Goal: Information Seeking & Learning: Check status

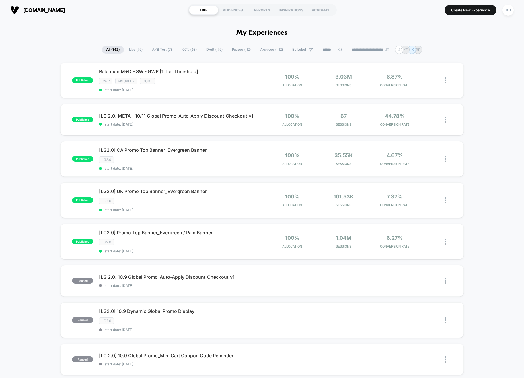
click at [161, 50] on span "A/B Test ( 7 )" at bounding box center [162, 50] width 28 height 8
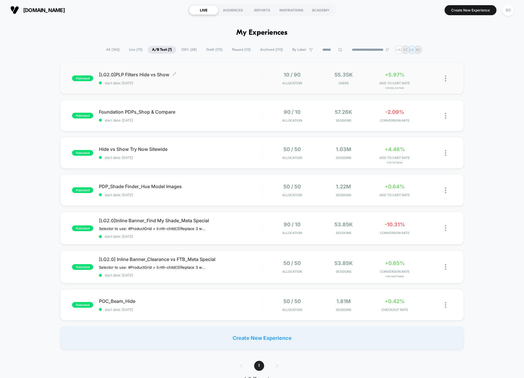
click at [134, 74] on span "[LG2.0]PLP Filters Hide vs Show Click to edit experience details" at bounding box center [180, 75] width 163 height 6
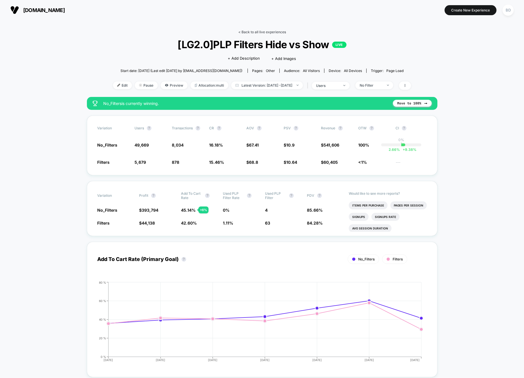
click at [252, 31] on link "< Back to all live experiences" at bounding box center [263, 32] width 48 height 4
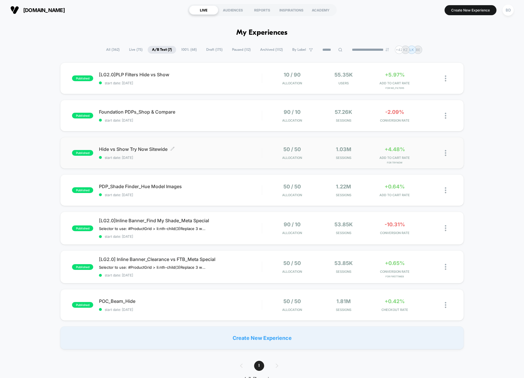
click at [124, 150] on span "Hide vs Show Try Now Sitewide Click to edit experience details" at bounding box center [180, 149] width 163 height 6
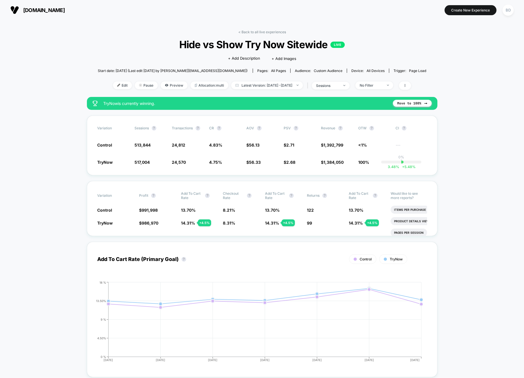
click at [300, 85] on span "Latest Version: [DATE] - [DATE]" at bounding box center [267, 86] width 72 height 8
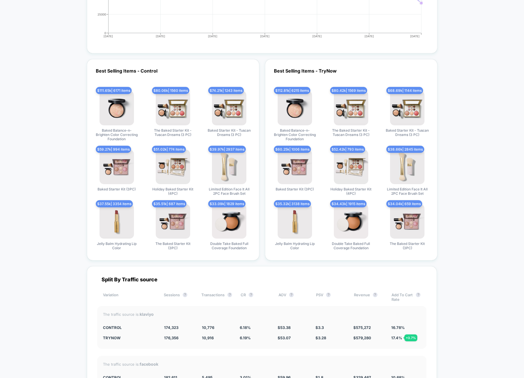
scroll to position [1513, 0]
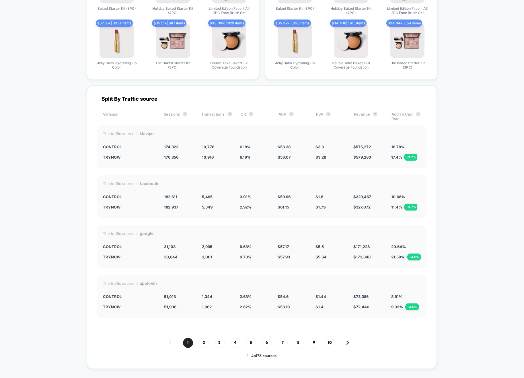
click at [234, 263] on div "The traffic source is: google Control 31,108 2,995 9.63 % $ 57.17 $ 5.5 $ 171,2…" at bounding box center [261, 246] width 329 height 43
click at [209, 147] on span "10,776" at bounding box center [208, 147] width 12 height 5
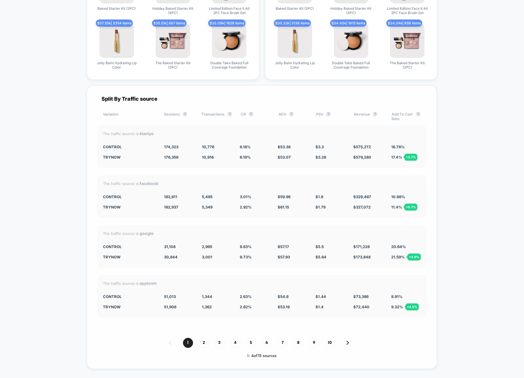
click at [207, 147] on span "10,776" at bounding box center [208, 147] width 12 height 5
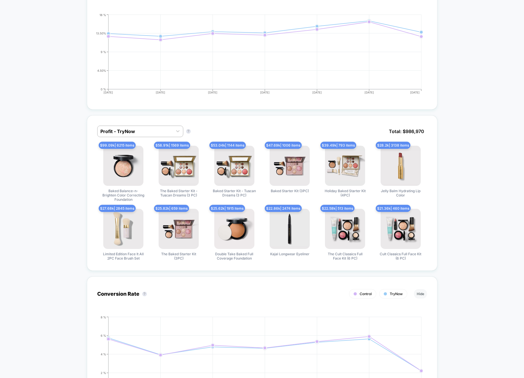
scroll to position [0, 0]
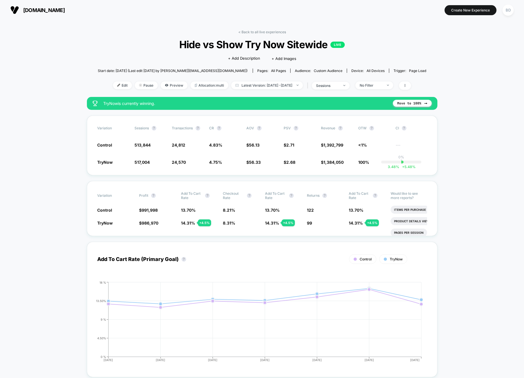
click at [164, 85] on span "Preview" at bounding box center [174, 86] width 27 height 8
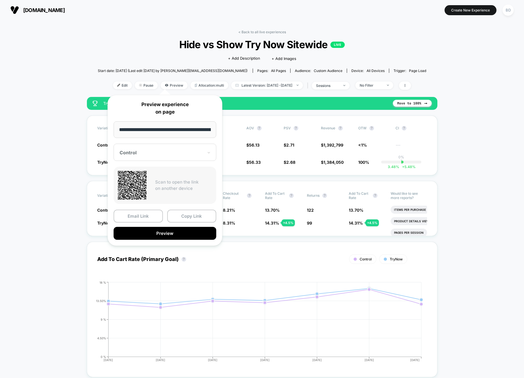
scroll to position [0, 116]
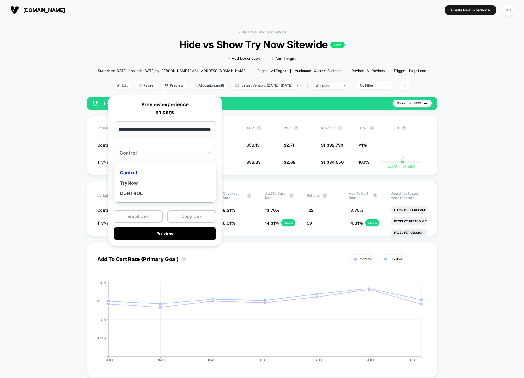
click at [168, 155] on div at bounding box center [162, 153] width 84 height 6
click at [135, 182] on div "TryNow" at bounding box center [165, 183] width 97 height 10
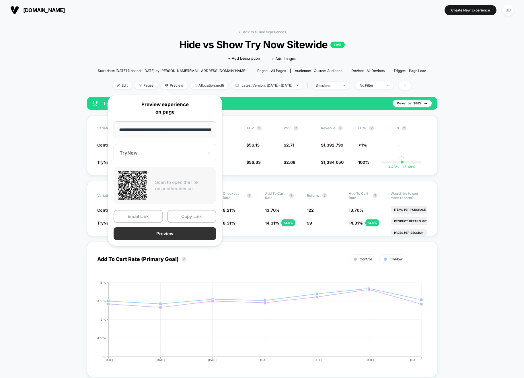
click at [157, 230] on button "Preview" at bounding box center [165, 233] width 103 height 13
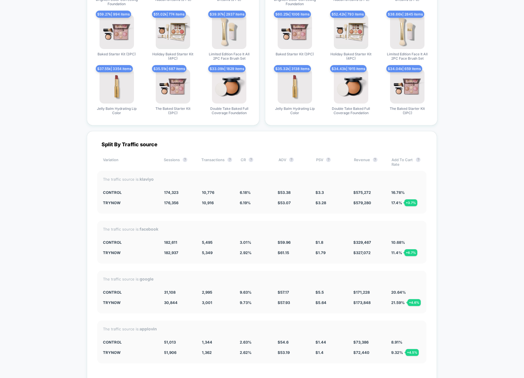
scroll to position [1534, 0]
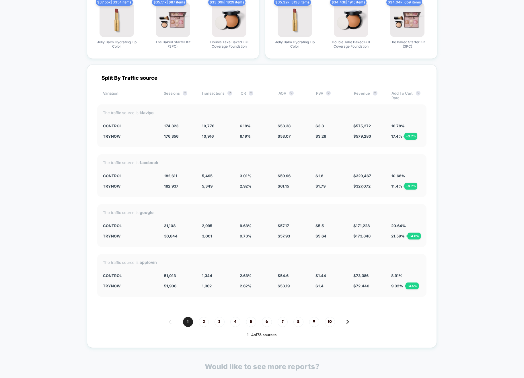
click at [203, 321] on span "2" at bounding box center [204, 322] width 10 height 10
click at [219, 321] on span "3" at bounding box center [220, 322] width 10 height 10
click at [234, 323] on span "4" at bounding box center [235, 322] width 10 height 10
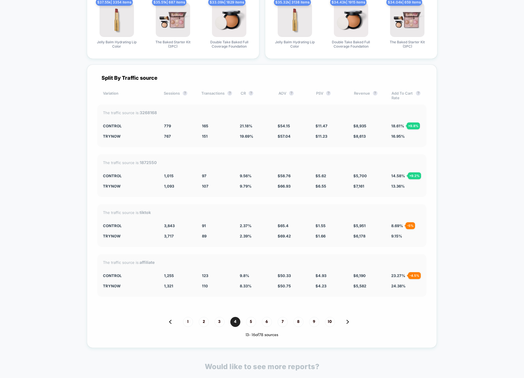
click at [248, 137] on span "19.69 %" at bounding box center [246, 136] width 13 height 5
click at [245, 186] on span "9.79 %" at bounding box center [246, 186] width 12 height 5
click at [255, 321] on span "5" at bounding box center [251, 322] width 10 height 10
click at [189, 322] on span "1" at bounding box center [188, 322] width 10 height 10
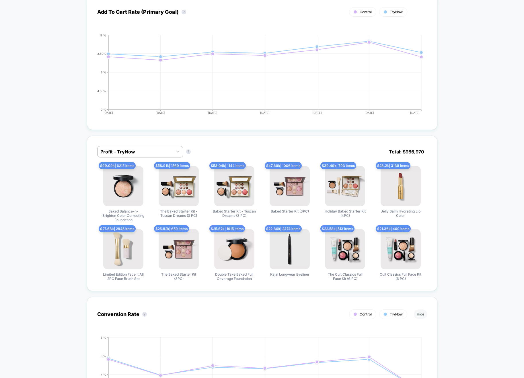
scroll to position [0, 0]
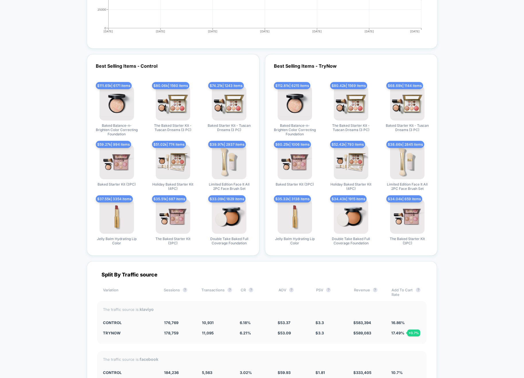
scroll to position [1548, 0]
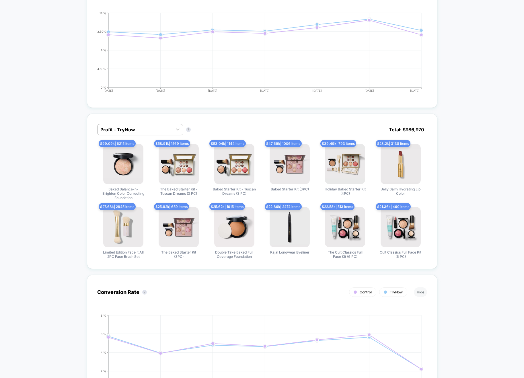
scroll to position [0, 0]
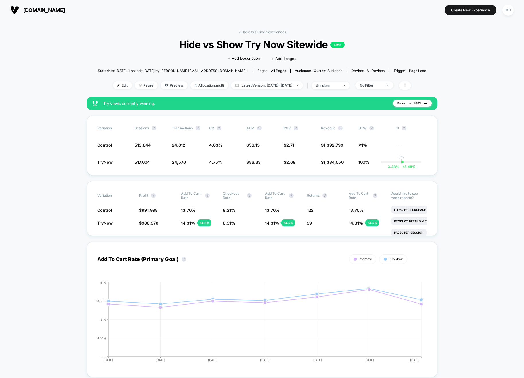
click at [393, 88] on span "No Filter" at bounding box center [375, 86] width 38 height 8
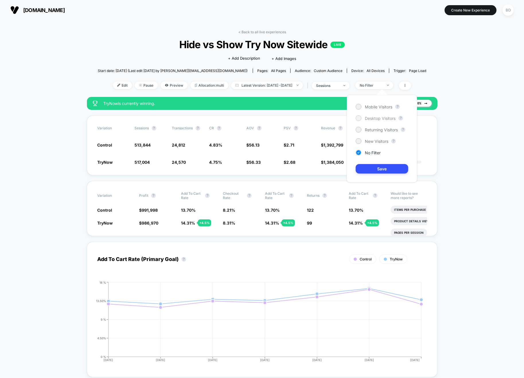
click at [375, 120] on span "Desktop Visitors" at bounding box center [380, 118] width 31 height 5
click at [388, 170] on button "Save" at bounding box center [382, 168] width 53 height 9
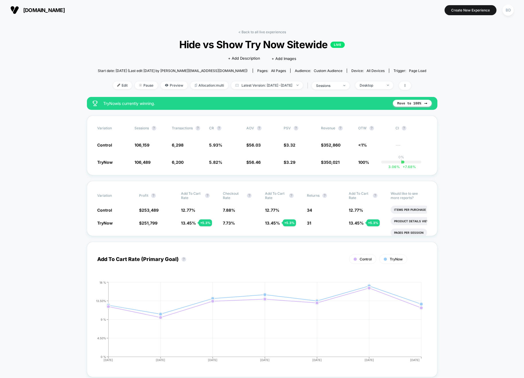
click at [378, 86] on div "Desktop" at bounding box center [371, 85] width 23 height 4
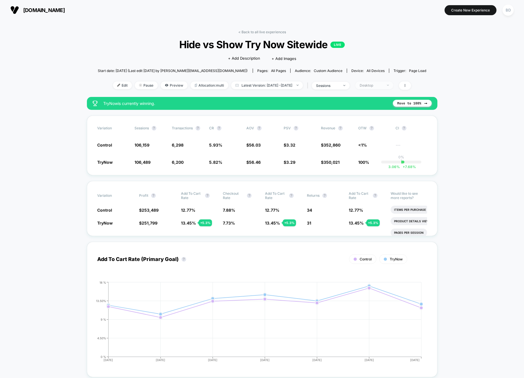
click at [387, 88] on span "Desktop" at bounding box center [375, 86] width 38 height 8
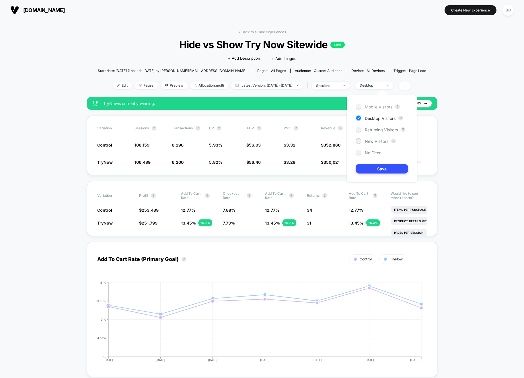
click at [375, 107] on span "Mobile Visitors" at bounding box center [379, 106] width 28 height 5
click at [388, 171] on button "Save" at bounding box center [382, 168] width 53 height 9
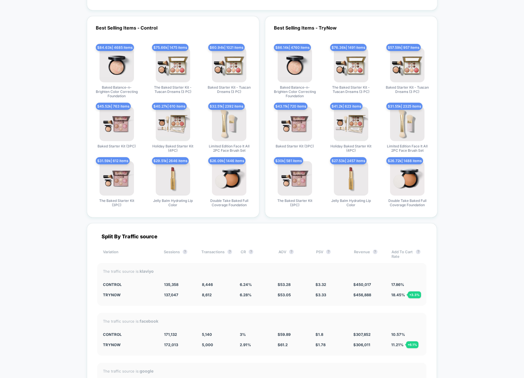
scroll to position [1586, 0]
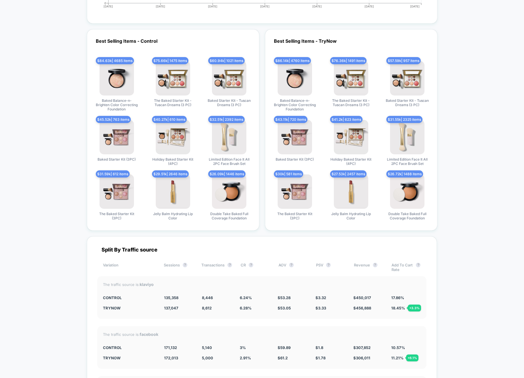
scroll to position [1602, 0]
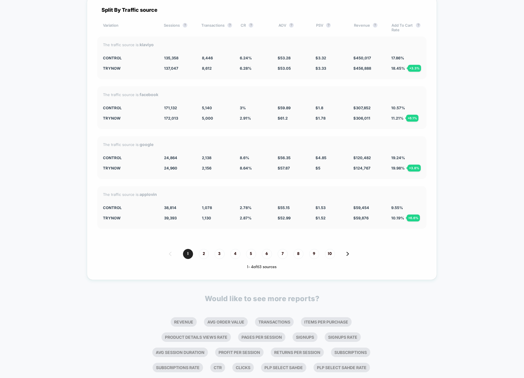
click at [249, 80] on div "Split By Traffic source Variation Sessions ? Transactions ? CR ? AOV ? PSV ? Re…" at bounding box center [262, 139] width 350 height 284
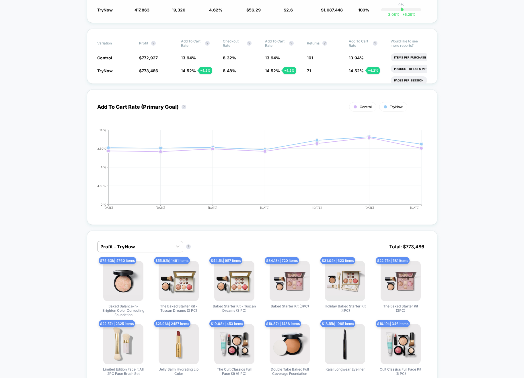
scroll to position [0, 0]
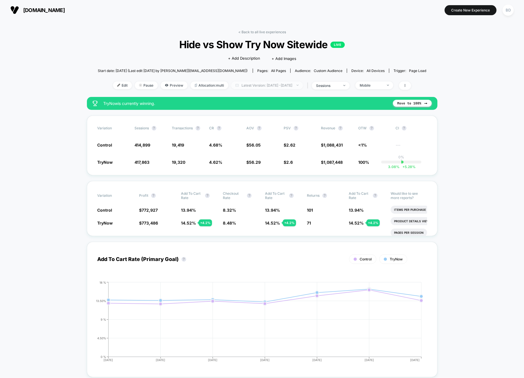
click at [291, 87] on span "Latest Version: [DATE] - [DATE]" at bounding box center [267, 86] width 72 height 8
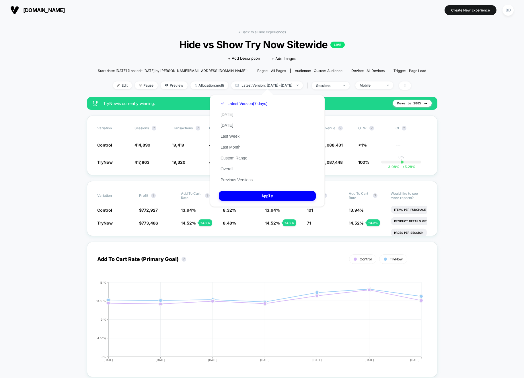
click at [229, 114] on button "[DATE]" at bounding box center [227, 114] width 16 height 5
click at [258, 195] on button "Apply" at bounding box center [267, 196] width 97 height 10
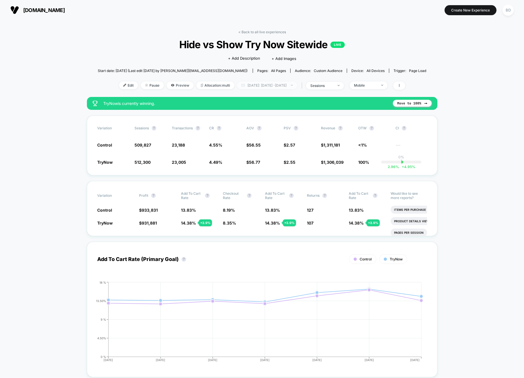
click at [274, 86] on span "[DATE]: [DATE] - [DATE]" at bounding box center [267, 86] width 60 height 8
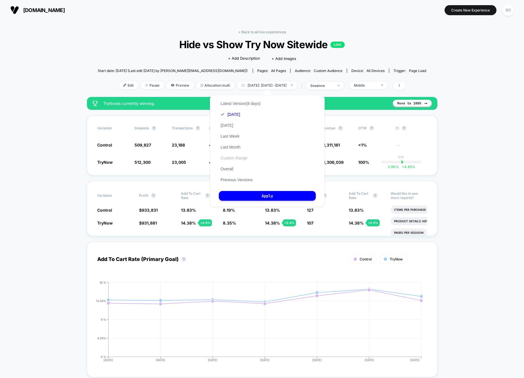
click at [233, 158] on button "Custom Range" at bounding box center [234, 158] width 30 height 5
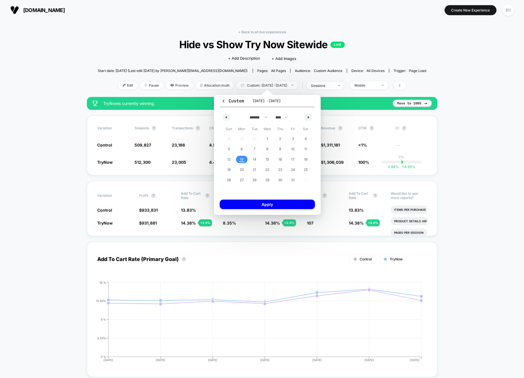
click at [245, 159] on span "13" at bounding box center [242, 159] width 13 height 7
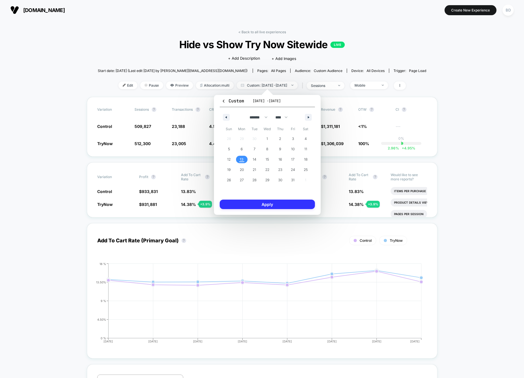
click at [263, 203] on button "Apply" at bounding box center [267, 204] width 95 height 9
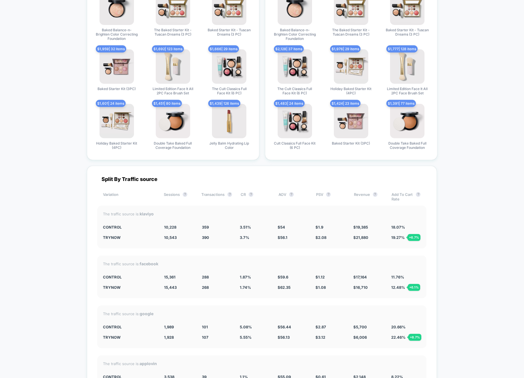
scroll to position [1418, 0]
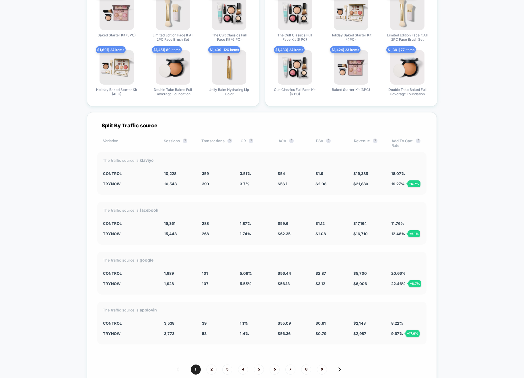
click at [254, 195] on div "Split By Traffic source Variation Sessions ? Transactions ? CR ? AOV ? PSV ? Re…" at bounding box center [262, 254] width 350 height 284
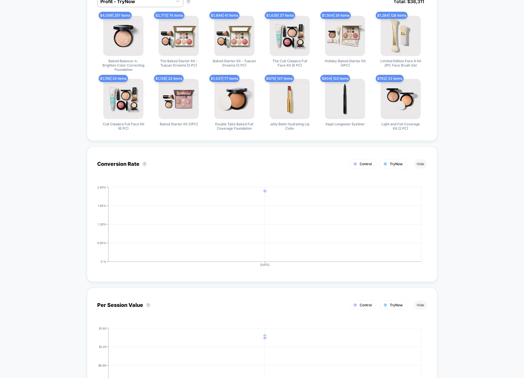
scroll to position [0, 0]
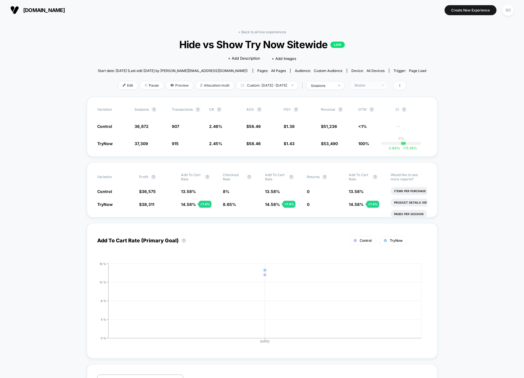
click at [388, 87] on span "Mobile" at bounding box center [369, 86] width 38 height 8
click at [366, 150] on span "No Filter" at bounding box center [368, 152] width 16 height 5
click at [376, 174] on div "Mobile Visitors ? Desktop Visitors ? Returning Visitors ? New Visitors ? No Fil…" at bounding box center [377, 139] width 70 height 88
click at [374, 169] on button "Save" at bounding box center [377, 168] width 53 height 9
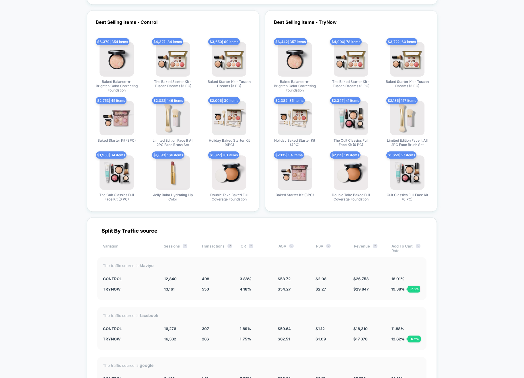
scroll to position [1476, 0]
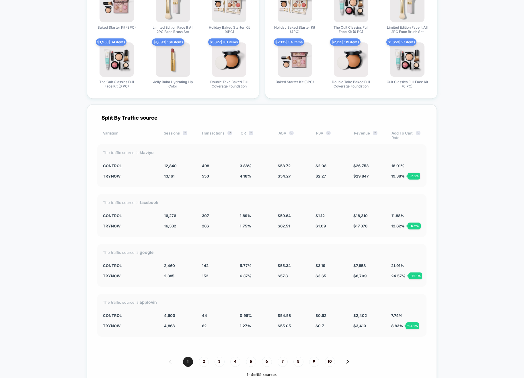
click at [223, 224] on div "286 - 7.4 %" at bounding box center [216, 226] width 29 height 5
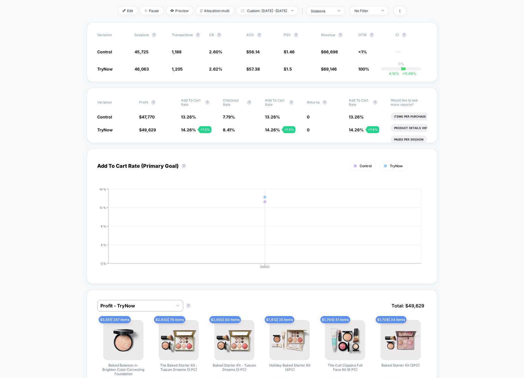
scroll to position [0, 0]
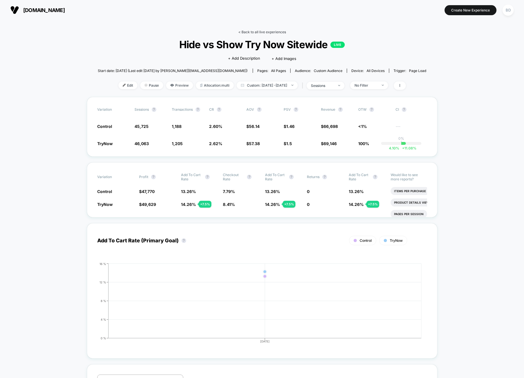
click at [242, 34] on link "< Back to all live experiences" at bounding box center [263, 32] width 48 height 4
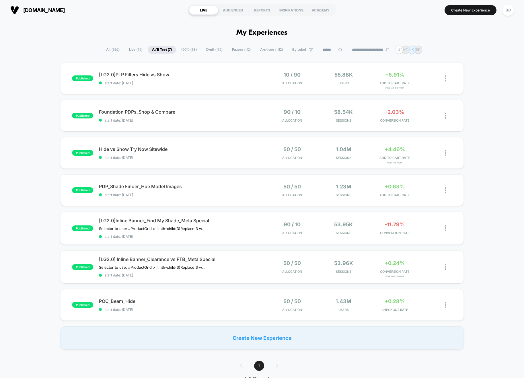
click at [239, 51] on span "Paused ( 112 )" at bounding box center [241, 50] width 27 height 8
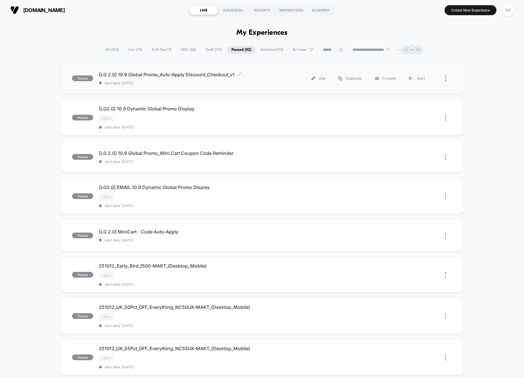
click at [175, 73] on span "[LG 2.0] 10.9 Global Promo_Auto-Apply Discount_Checkout_v1 Click to edit experi…" at bounding box center [180, 75] width 163 height 6
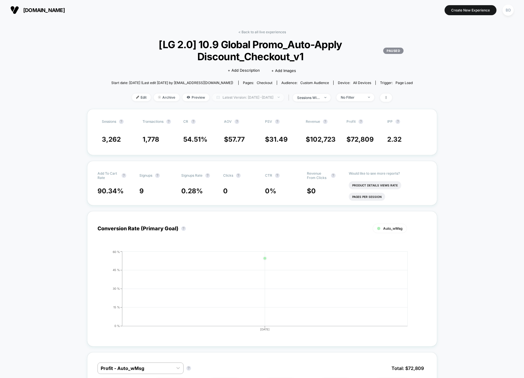
click at [235, 98] on span "Latest Version: [DATE] - [DATE]" at bounding box center [248, 98] width 72 height 8
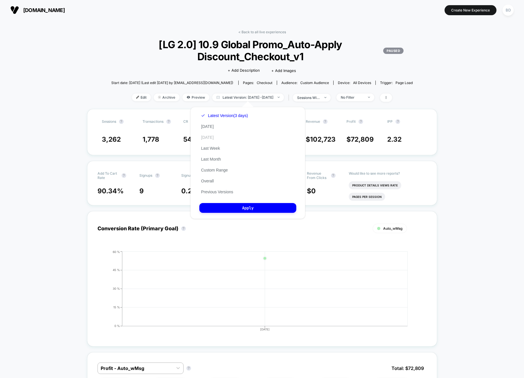
click at [210, 139] on button "[DATE]" at bounding box center [207, 137] width 16 height 5
click at [226, 205] on button "Apply" at bounding box center [247, 208] width 97 height 10
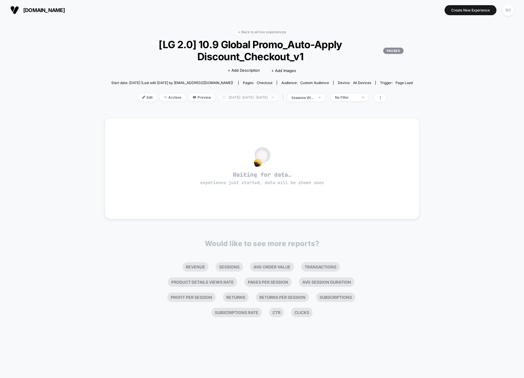
click at [230, 96] on span "[DATE]: [DATE] - [DATE]" at bounding box center [248, 98] width 60 height 8
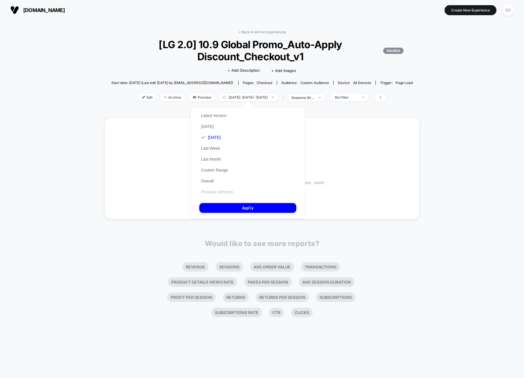
click at [208, 193] on button "Previous Versions" at bounding box center [217, 191] width 36 height 5
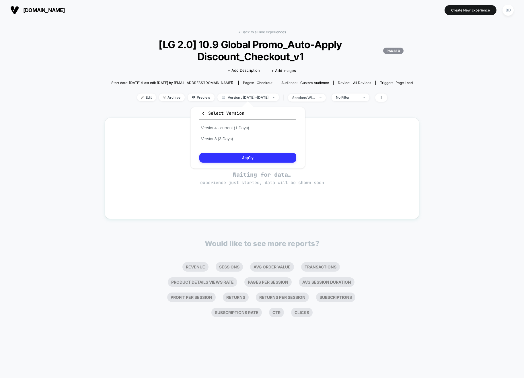
click at [239, 160] on button "Apply" at bounding box center [247, 158] width 97 height 10
click at [64, 102] on div "< Back to all live experiences [LG 2.0] 10.9 Global Promo_Auto-Apply Discount_C…" at bounding box center [262, 199] width 524 height 358
click at [139, 97] on span "Edit" at bounding box center [146, 98] width 19 height 8
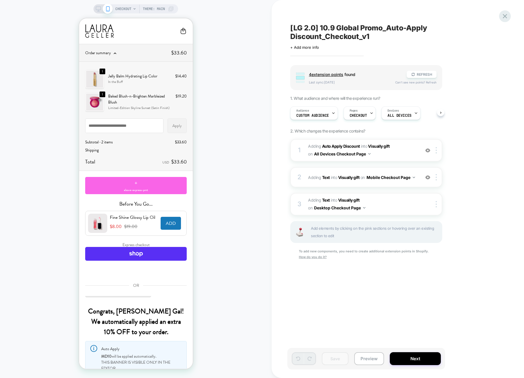
click at [506, 19] on icon at bounding box center [505, 16] width 8 height 8
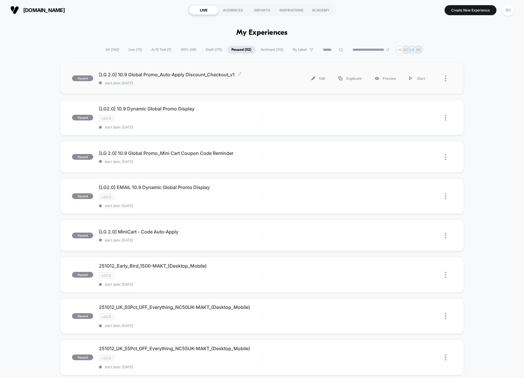
click at [171, 76] on span "[LG 2.0] 10.9 Global Promo_Auto-Apply Discount_Checkout_v1 Click to edit experi…" at bounding box center [180, 75] width 163 height 6
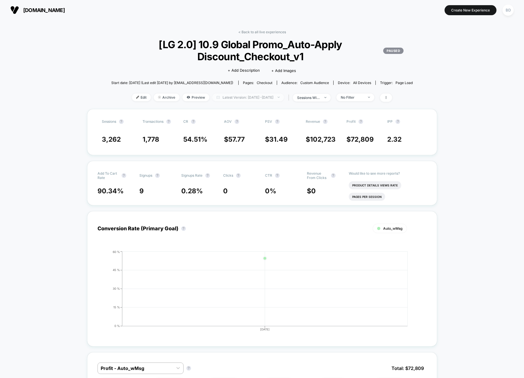
click at [232, 98] on span "Latest Version: [DATE] - [DATE]" at bounding box center [248, 98] width 72 height 8
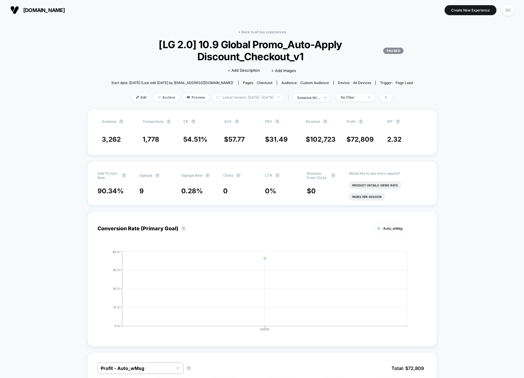
click at [260, 99] on span "Latest Version: [DATE] - [DATE]" at bounding box center [248, 98] width 72 height 8
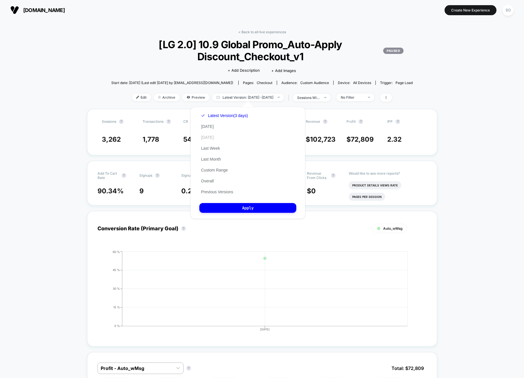
click at [212, 140] on button "[DATE]" at bounding box center [207, 137] width 16 height 5
click at [245, 205] on button "Apply" at bounding box center [247, 208] width 97 height 10
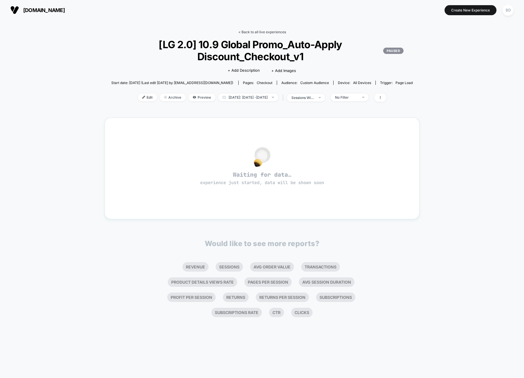
click at [260, 33] on link "< Back to all live experiences" at bounding box center [263, 32] width 48 height 4
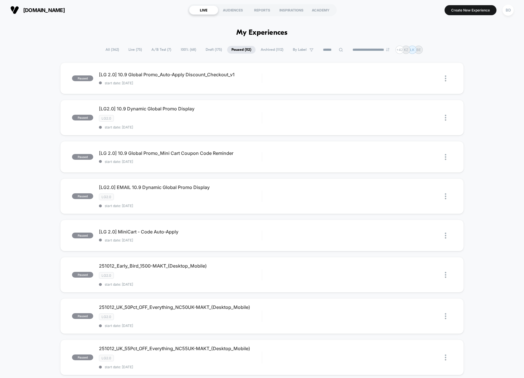
click at [110, 51] on span "All ( 362 )" at bounding box center [112, 50] width 22 height 8
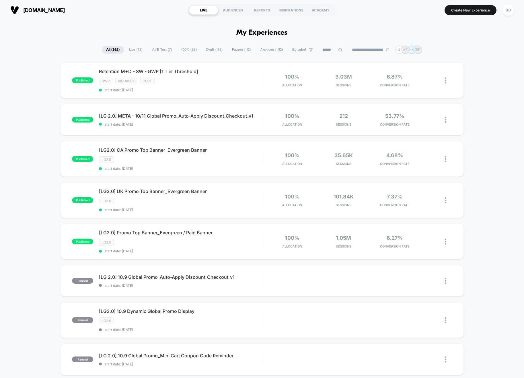
click at [35, 204] on div "published Retention M+D - SW - GWP [1 Tier Threshold] gwp visually code start d…" at bounding box center [262, 314] width 524 height 503
click at [135, 53] on span "Live ( 75 )" at bounding box center [136, 50] width 22 height 8
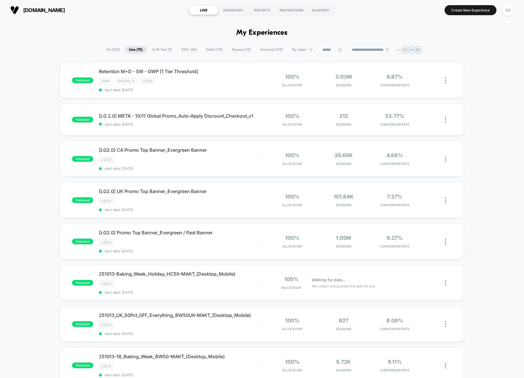
click at [160, 51] on span "A/B Test ( 7 )" at bounding box center [162, 50] width 28 height 8
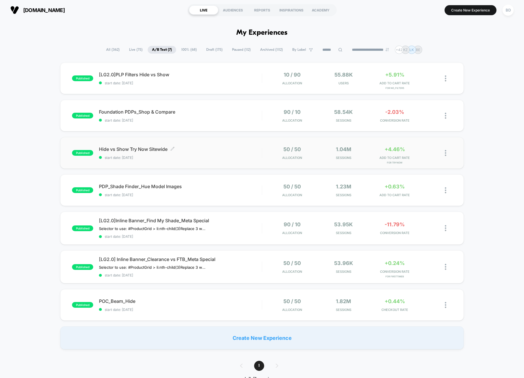
click at [143, 149] on span "Hide vs Show Try Now Sitewide Click to edit experience details" at bounding box center [180, 149] width 163 height 6
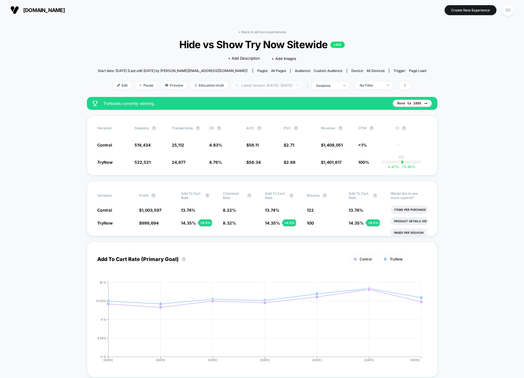
click at [266, 88] on span "Latest Version: [DATE] - [DATE]" at bounding box center [267, 86] width 72 height 8
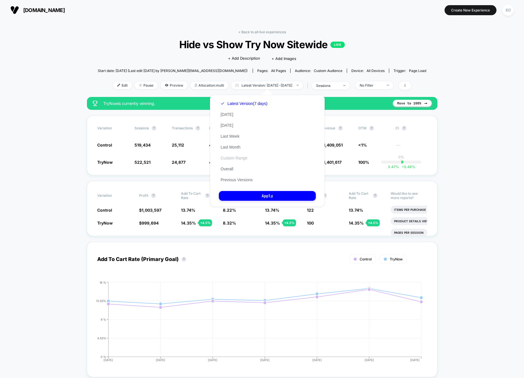
click at [231, 156] on button "Custom Range" at bounding box center [234, 158] width 30 height 5
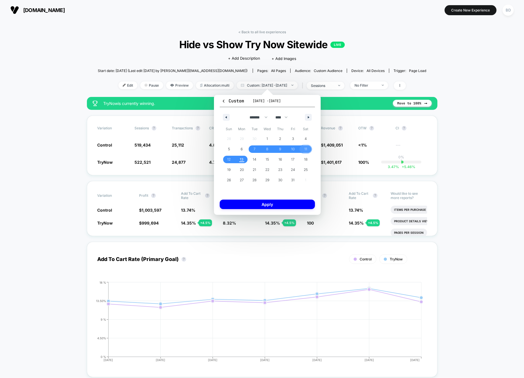
click at [305, 147] on span "11" at bounding box center [306, 149] width 3 height 10
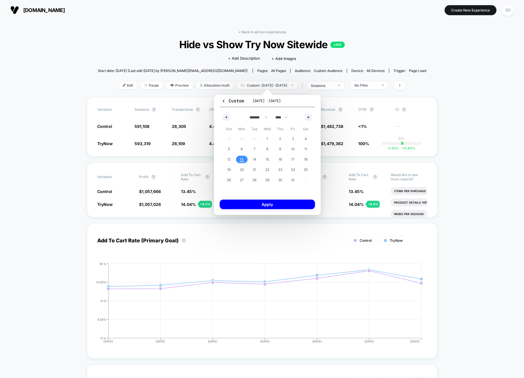
click at [243, 158] on span "13" at bounding box center [242, 159] width 4 height 10
drag, startPoint x: 276, startPoint y: 203, endPoint x: 266, endPoint y: 207, distance: 11.2
click at [276, 203] on button "Apply" at bounding box center [267, 204] width 95 height 9
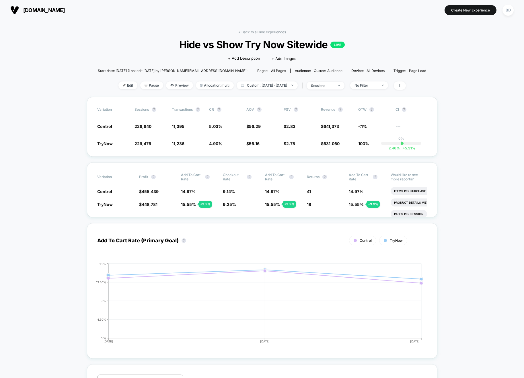
click at [268, 86] on span "Custom: [DATE] - [DATE]" at bounding box center [267, 86] width 61 height 8
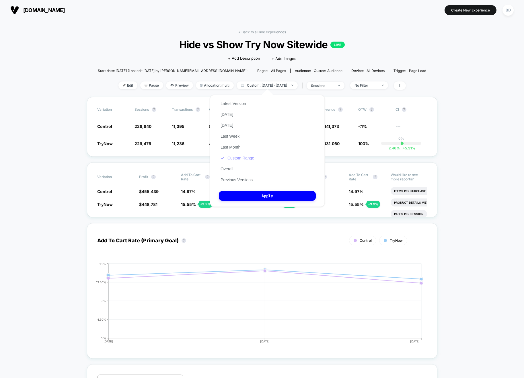
click at [236, 156] on button "Custom Range" at bounding box center [237, 158] width 37 height 5
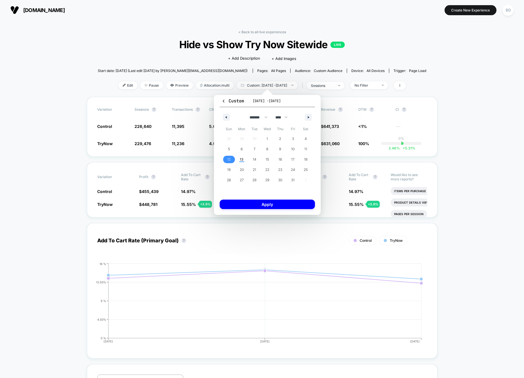
click at [229, 159] on span "12" at bounding box center [228, 159] width 3 height 10
click at [241, 158] on span "13" at bounding box center [242, 159] width 4 height 10
click at [265, 202] on button "Apply" at bounding box center [267, 204] width 95 height 9
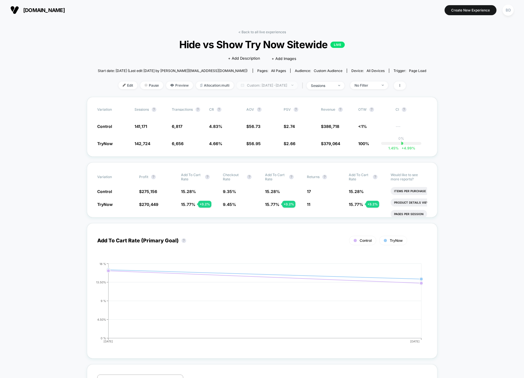
click at [257, 87] on span "Custom: [DATE] - [DATE]" at bounding box center [267, 86] width 61 height 8
select select "*"
select select "****"
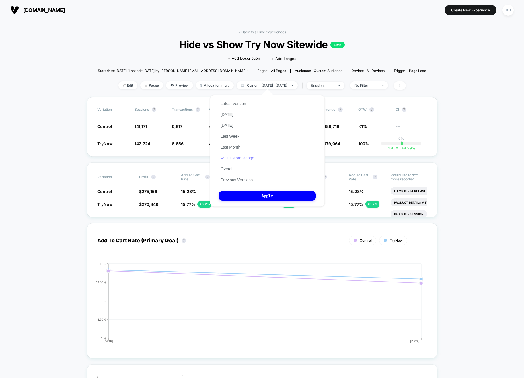
click at [234, 160] on button "Custom Range" at bounding box center [237, 158] width 37 height 5
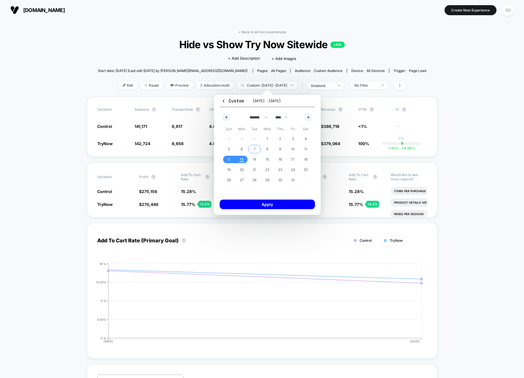
click at [254, 148] on span "7" at bounding box center [255, 149] width 2 height 10
click at [280, 151] on span "9" at bounding box center [280, 149] width 2 height 10
click at [274, 204] on button "Apply" at bounding box center [267, 204] width 95 height 9
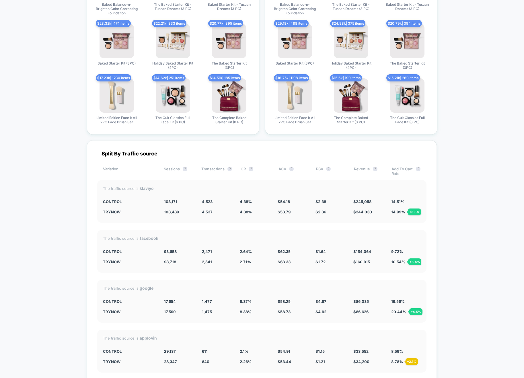
scroll to position [1515, 0]
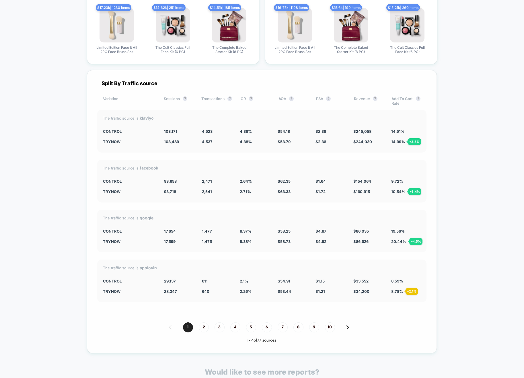
click at [248, 205] on div "Split By Traffic source Variation Sessions ? Transactions ? CR ? AOV ? PSV ? Re…" at bounding box center [262, 212] width 350 height 284
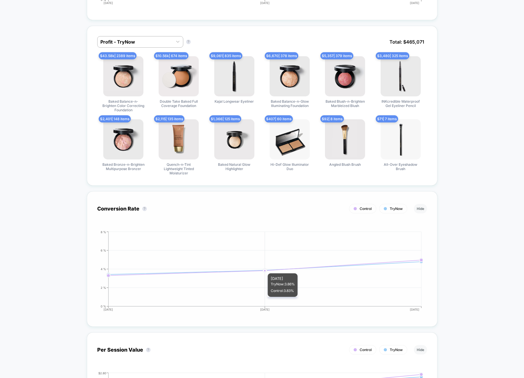
scroll to position [0, 0]
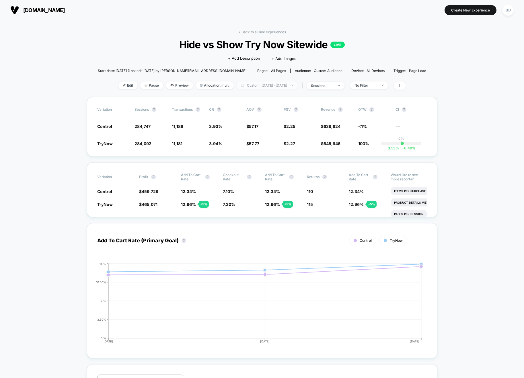
click at [263, 87] on span "Custom: [DATE] - [DATE]" at bounding box center [267, 86] width 61 height 8
select select "*"
select select "****"
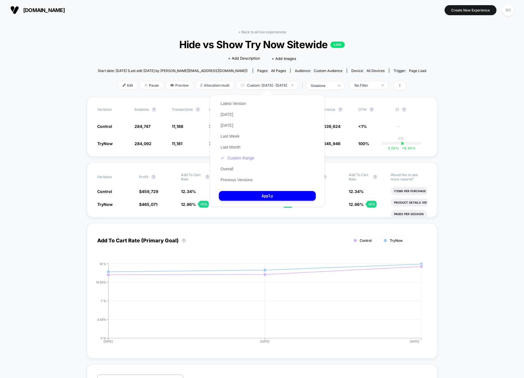
click at [240, 157] on button "Custom Range" at bounding box center [237, 158] width 37 height 5
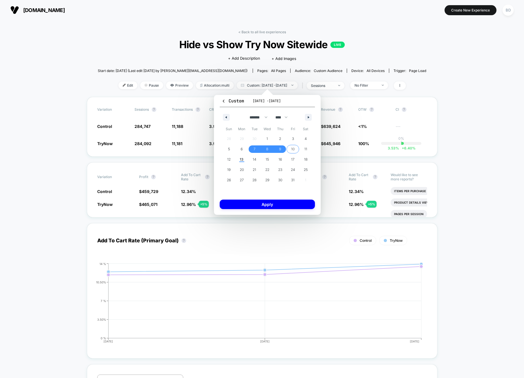
click at [292, 149] on span "10" at bounding box center [292, 149] width 3 height 10
click at [227, 160] on span "12" at bounding box center [228, 159] width 3 height 10
click at [268, 204] on button "Apply" at bounding box center [267, 204] width 95 height 9
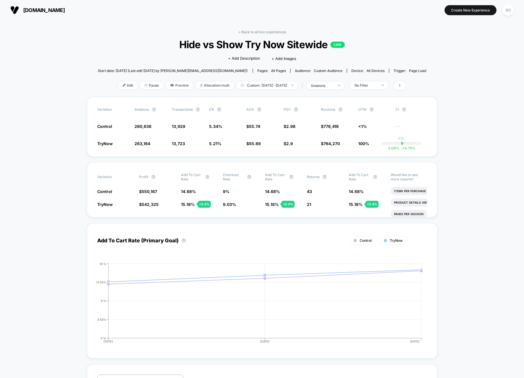
click at [113, 38] on div "< Back to all live experiences Hide vs Show Try Now Sitewide LIVE Click to edit…" at bounding box center [262, 63] width 329 height 67
click at [277, 82] on span "Custom: [DATE] - [DATE]" at bounding box center [267, 86] width 61 height 8
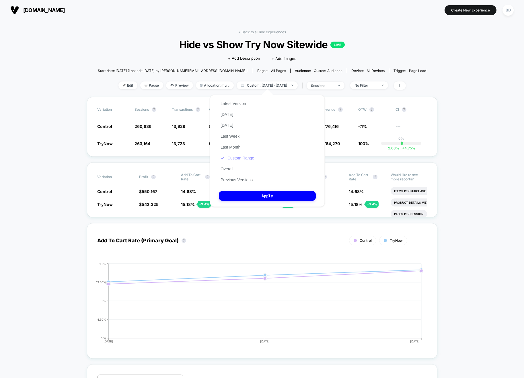
click at [239, 159] on button "Custom Range" at bounding box center [237, 158] width 37 height 5
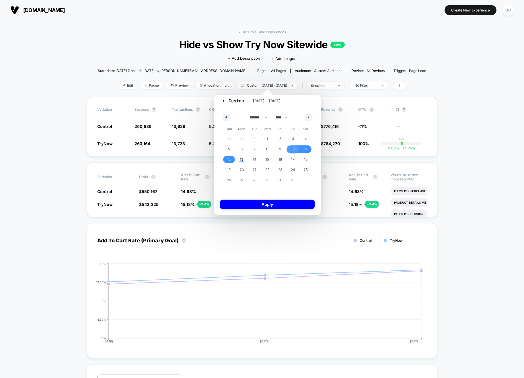
click at [294, 149] on span "10" at bounding box center [292, 149] width 3 height 10
click at [229, 160] on span "12" at bounding box center [228, 159] width 3 height 10
click at [274, 207] on button "Apply" at bounding box center [267, 204] width 95 height 9
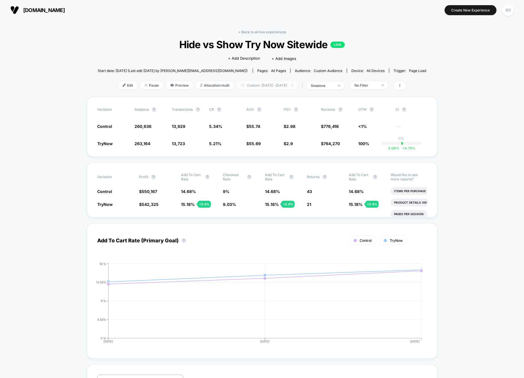
click at [258, 88] on span "Custom: [DATE] - [DATE]" at bounding box center [267, 86] width 61 height 8
select select "*"
select select "****"
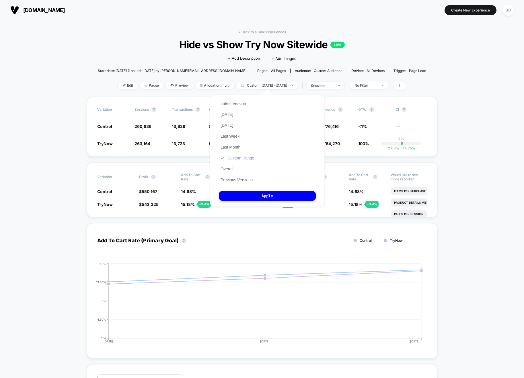
click at [248, 158] on button "Custom Range" at bounding box center [237, 158] width 37 height 5
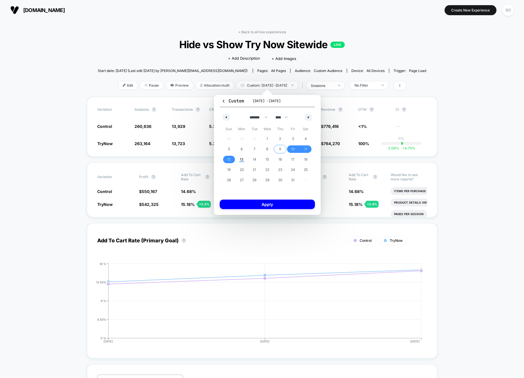
click at [282, 150] on span "9" at bounding box center [280, 149] width 13 height 7
click at [281, 149] on span "9" at bounding box center [280, 149] width 13 height 7
click at [265, 205] on button "Apply" at bounding box center [267, 204] width 95 height 9
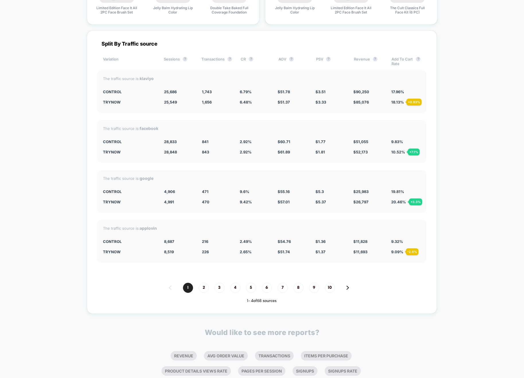
scroll to position [821, 0]
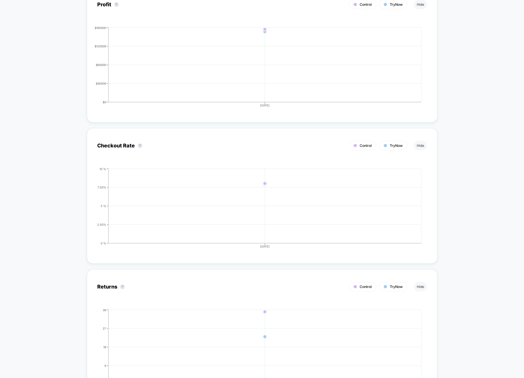
click at [32, 81] on div "< Back to all live experiences Hide vs Show Try Now Sitewide LIVE Click to edit…" at bounding box center [262, 184] width 524 height 1971
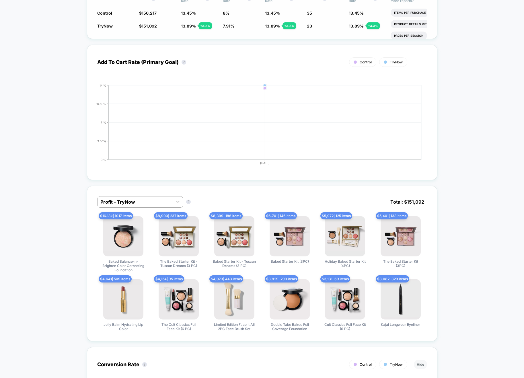
scroll to position [0, 0]
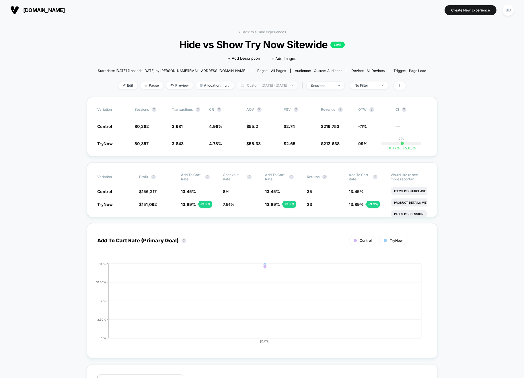
click at [269, 86] on span "Custom: [DATE] - [DATE]" at bounding box center [267, 86] width 61 height 8
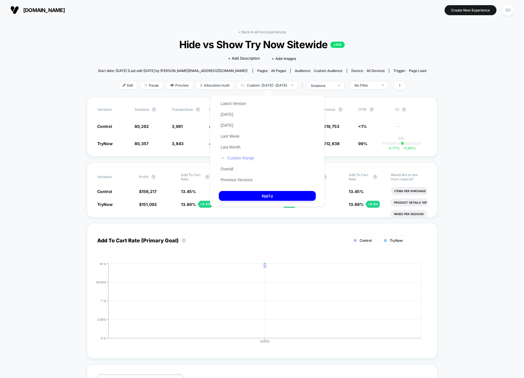
click at [245, 158] on button "Custom Range" at bounding box center [237, 158] width 37 height 5
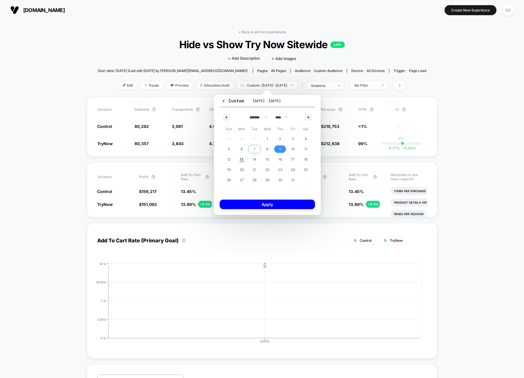
click at [253, 148] on span "7" at bounding box center [254, 149] width 13 height 7
click at [282, 147] on span "9" at bounding box center [280, 149] width 13 height 7
click at [266, 205] on button "Apply" at bounding box center [267, 204] width 95 height 9
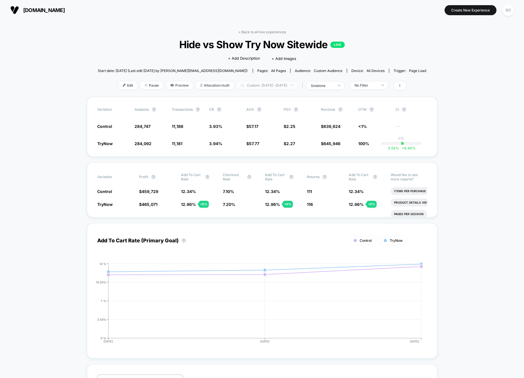
click at [270, 85] on span "Custom: [DATE] - [DATE]" at bounding box center [267, 86] width 61 height 8
select select "*"
select select "****"
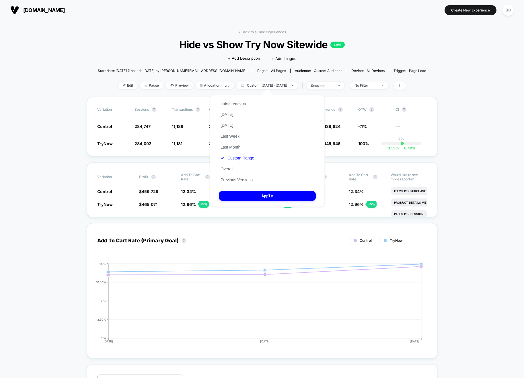
click at [240, 163] on div "Latest Version [DATE] [DATE] Last Week Last Month Custom Range Overall Previous…" at bounding box center [237, 141] width 37 height 87
click at [242, 160] on button "Custom Range" at bounding box center [237, 158] width 37 height 5
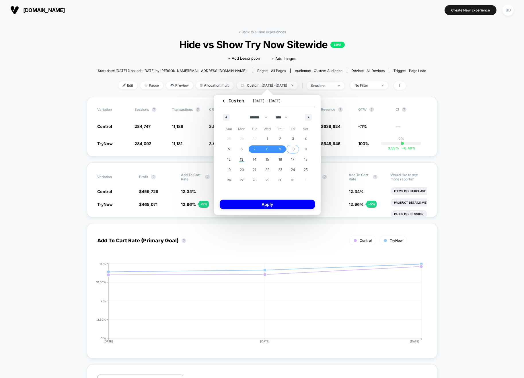
click at [291, 149] on span "10" at bounding box center [292, 149] width 3 height 10
click at [245, 159] on span "13" at bounding box center [242, 159] width 13 height 7
click at [251, 204] on button "Apply" at bounding box center [267, 204] width 95 height 9
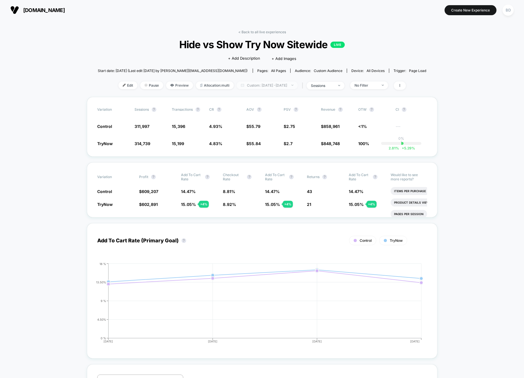
click at [286, 84] on span "Custom: [DATE] - [DATE]" at bounding box center [267, 86] width 61 height 8
select select "*"
select select "****"
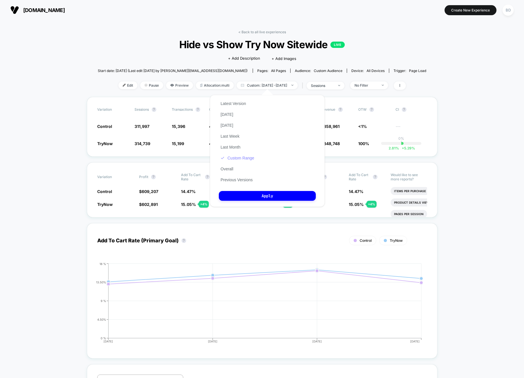
click at [246, 160] on button "Custom Range" at bounding box center [237, 158] width 37 height 5
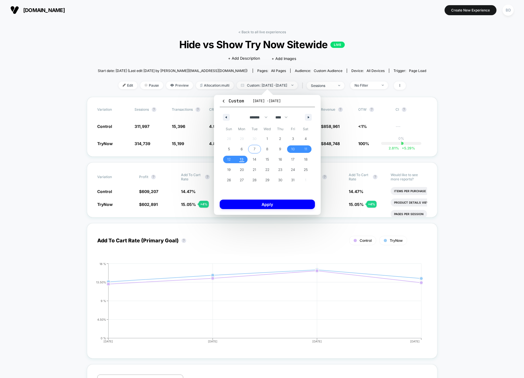
click at [252, 148] on span "7" at bounding box center [254, 149] width 13 height 7
click at [283, 148] on span "9" at bounding box center [280, 149] width 13 height 7
click at [274, 203] on button "Apply" at bounding box center [267, 204] width 95 height 9
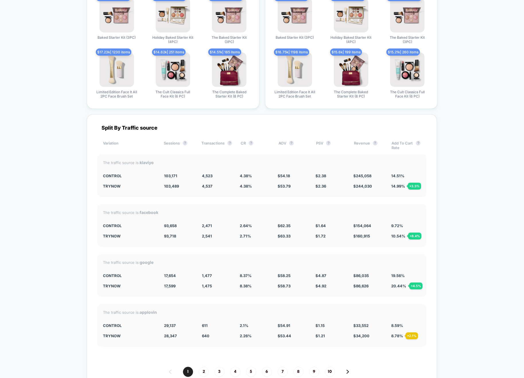
scroll to position [1469, 0]
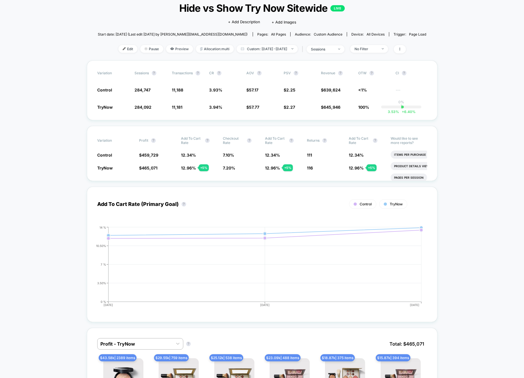
scroll to position [0, 0]
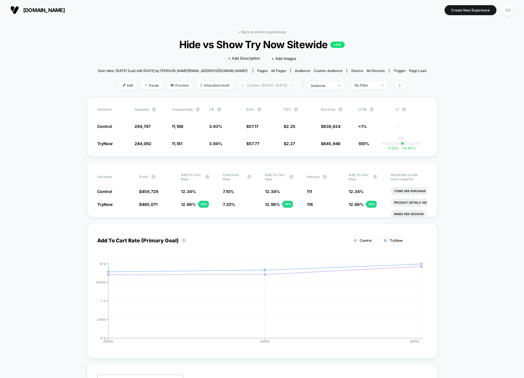
click at [275, 83] on span "Custom: [DATE] - [DATE]" at bounding box center [267, 86] width 61 height 8
select select "*"
select select "****"
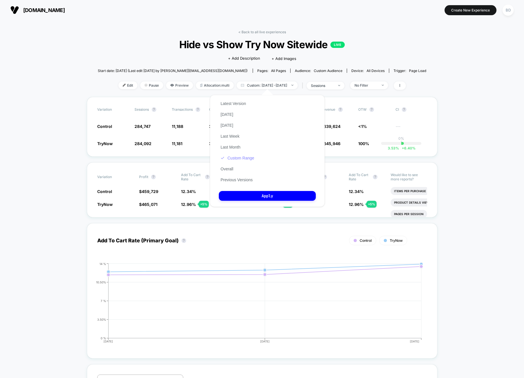
click at [245, 159] on button "Custom Range" at bounding box center [237, 158] width 37 height 5
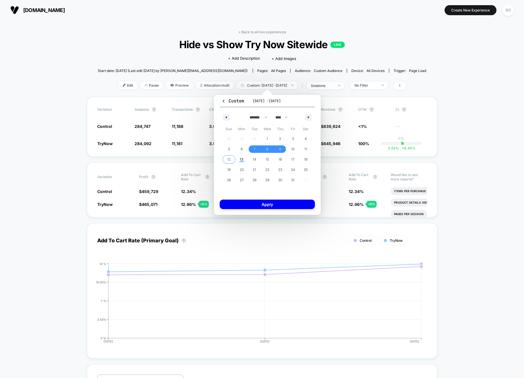
click at [229, 159] on span "12" at bounding box center [228, 159] width 3 height 10
click at [237, 159] on span "13" at bounding box center [242, 159] width 13 height 7
click at [271, 204] on button "Apply" at bounding box center [267, 204] width 95 height 9
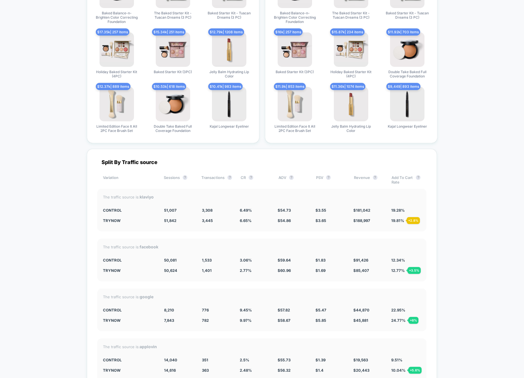
scroll to position [1500, 0]
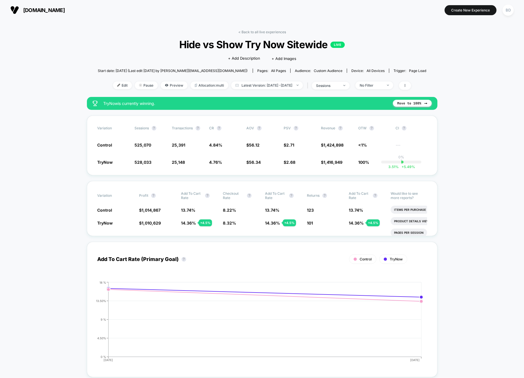
click at [285, 85] on span "Latest Version: Oct 12, 2025 - Oct 13, 2025" at bounding box center [267, 86] width 72 height 8
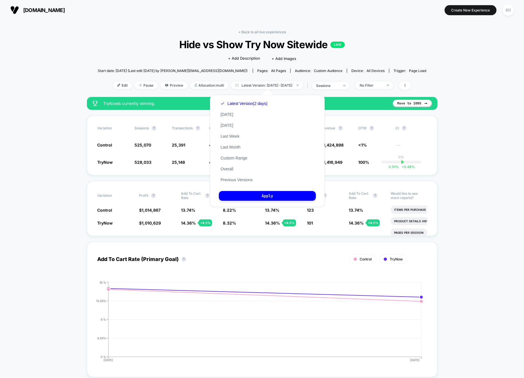
click at [117, 36] on div "< Back to all live experiences Hide vs Show Try Now Sitewide LIVE Click to edit…" at bounding box center [262, 63] width 329 height 67
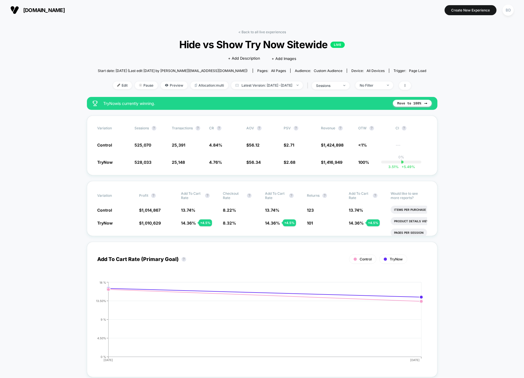
click at [272, 86] on span "Latest Version: Oct 12, 2025 - Oct 13, 2025" at bounding box center [267, 86] width 72 height 8
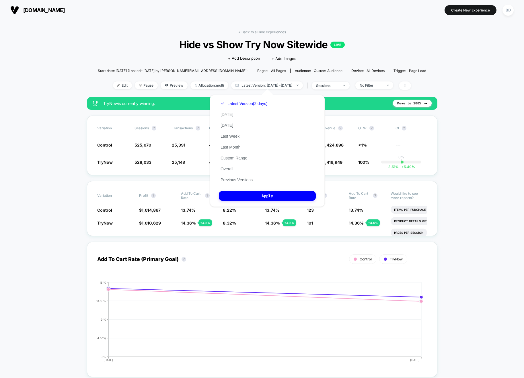
click at [230, 114] on button "[DATE]" at bounding box center [227, 114] width 16 height 5
click at [267, 196] on button "Apply" at bounding box center [267, 196] width 97 height 10
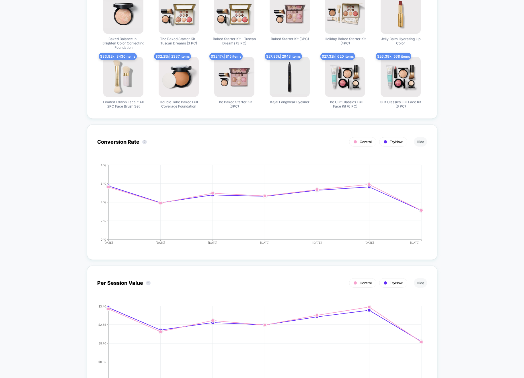
scroll to position [272, 0]
